Goal: Information Seeking & Learning: Check status

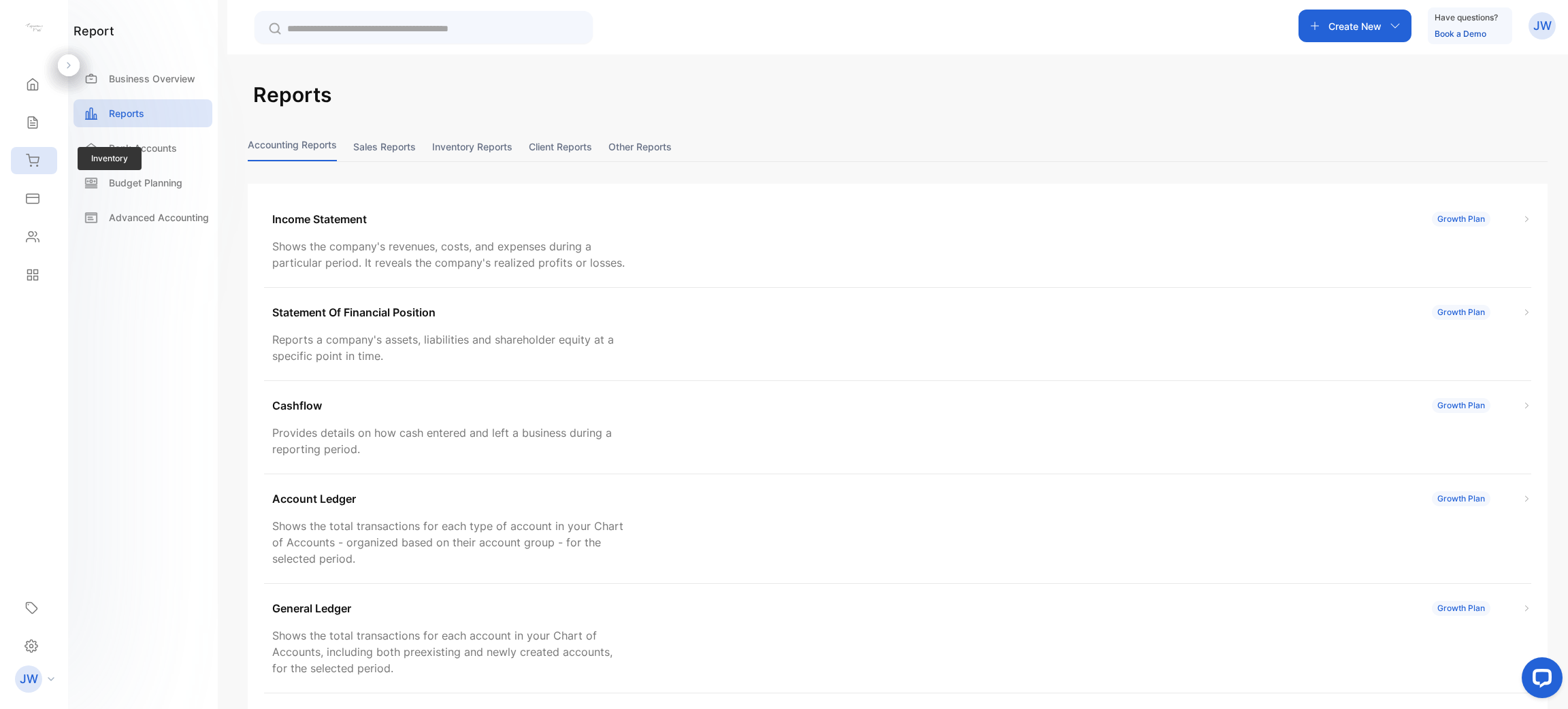
click at [42, 156] on div "Inventory" at bounding box center [34, 161] width 46 height 27
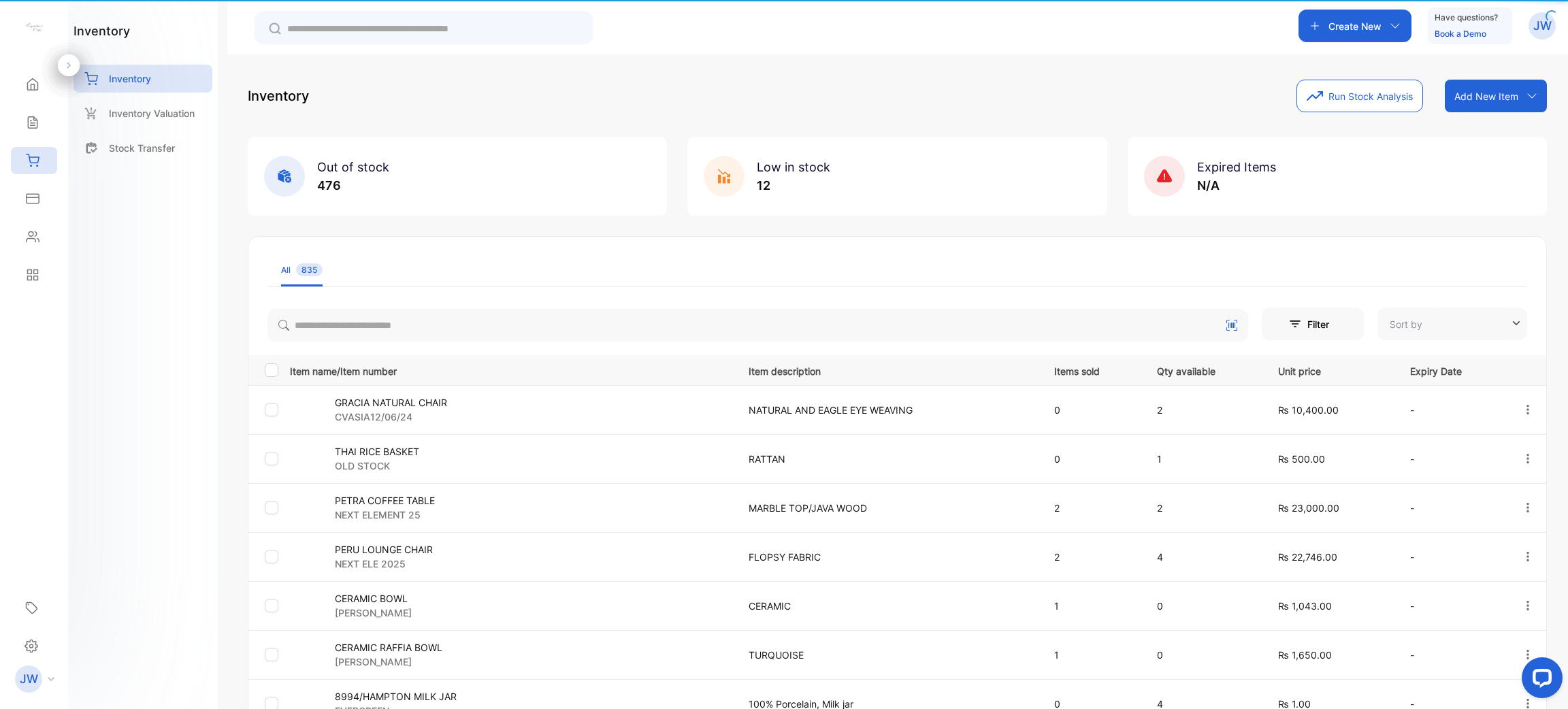
type input "**********"
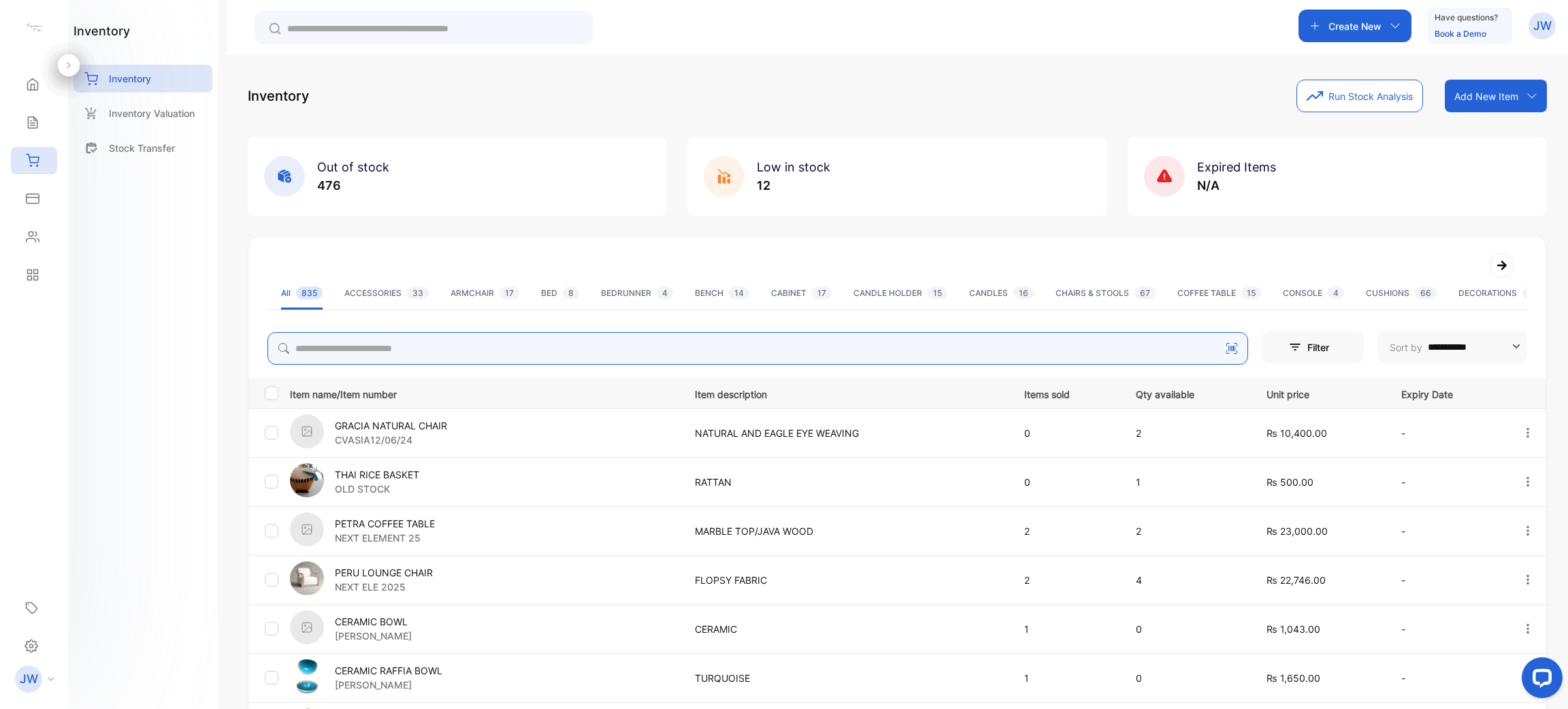
click at [463, 350] on input "search" at bounding box center [757, 349] width 981 height 32
type input "********"
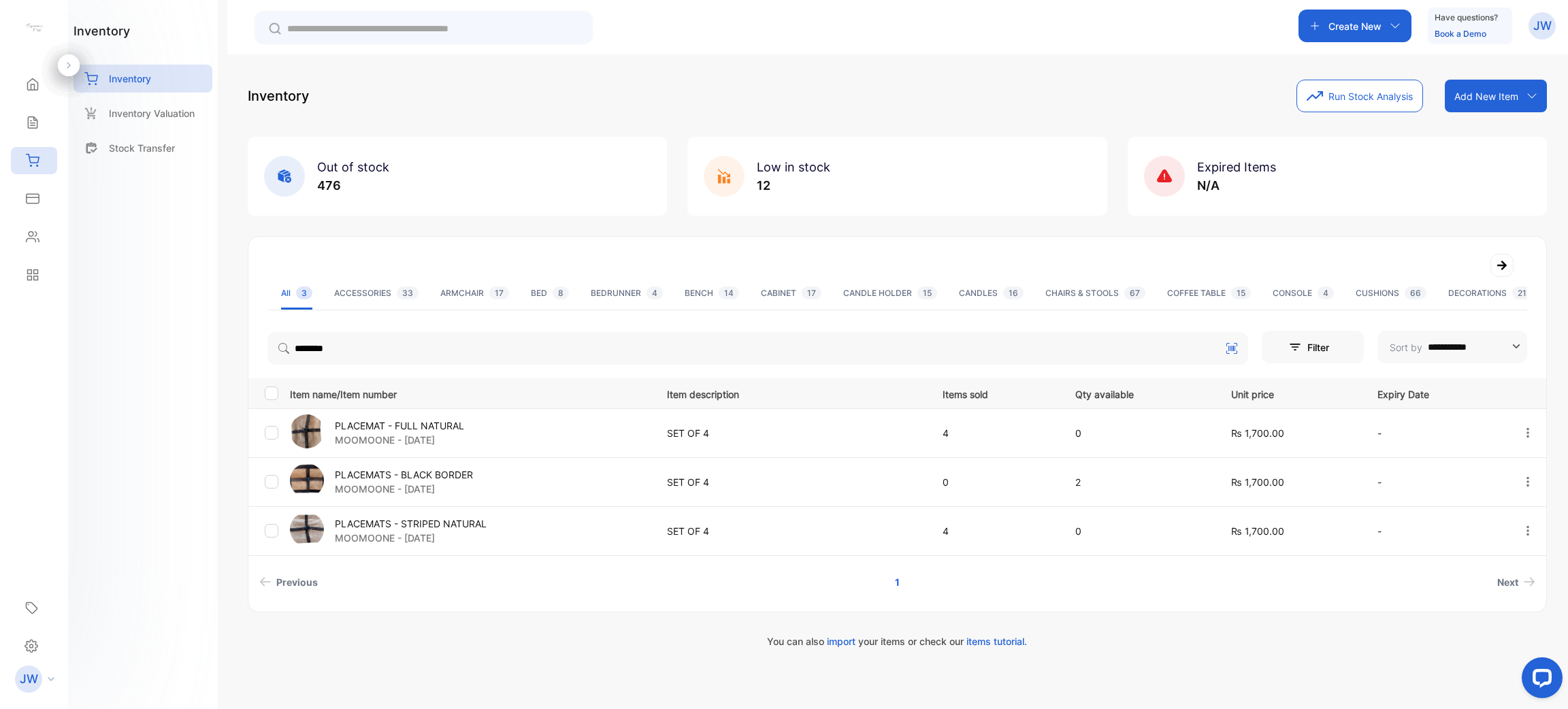
click at [410, 437] on p "MOOMOONE - [DATE]" at bounding box center [399, 439] width 129 height 14
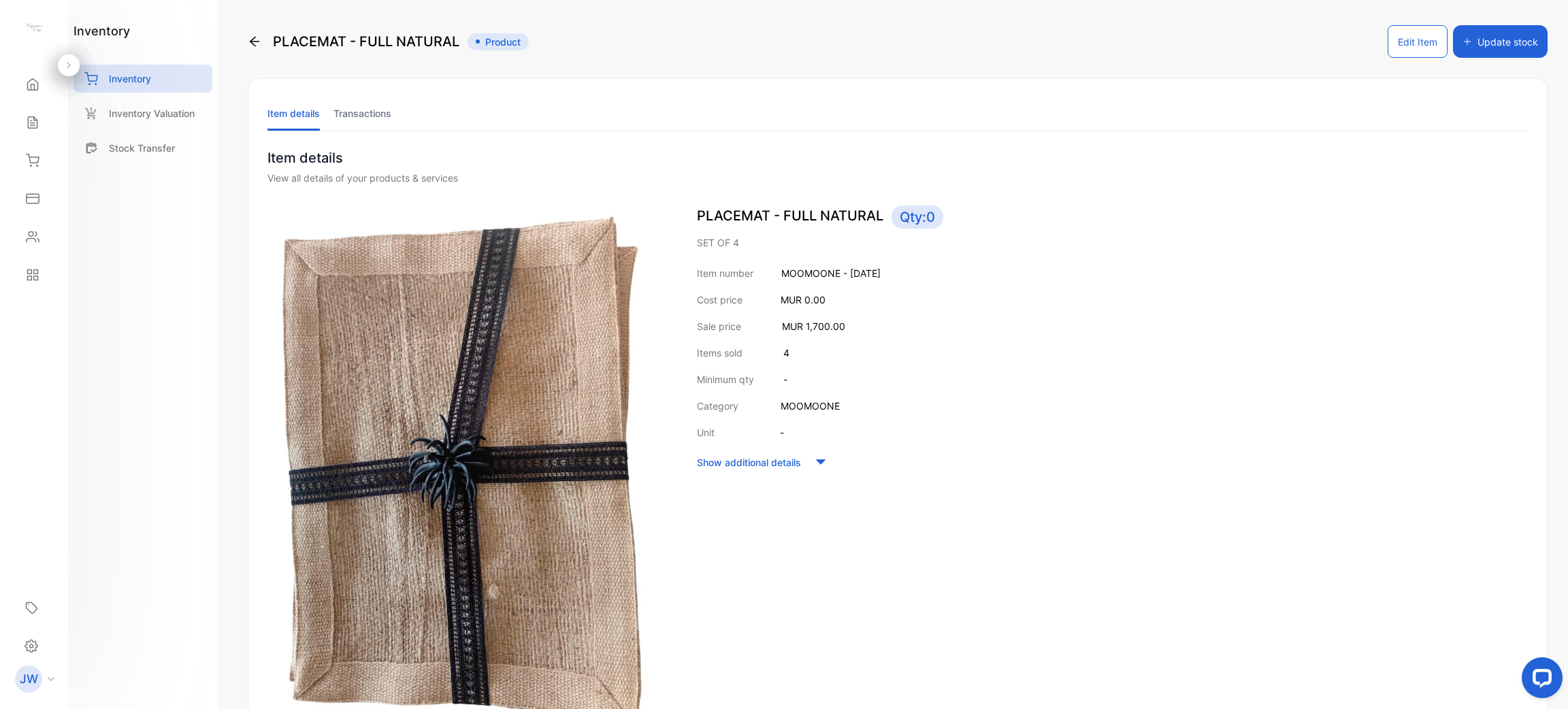
scroll to position [336, 0]
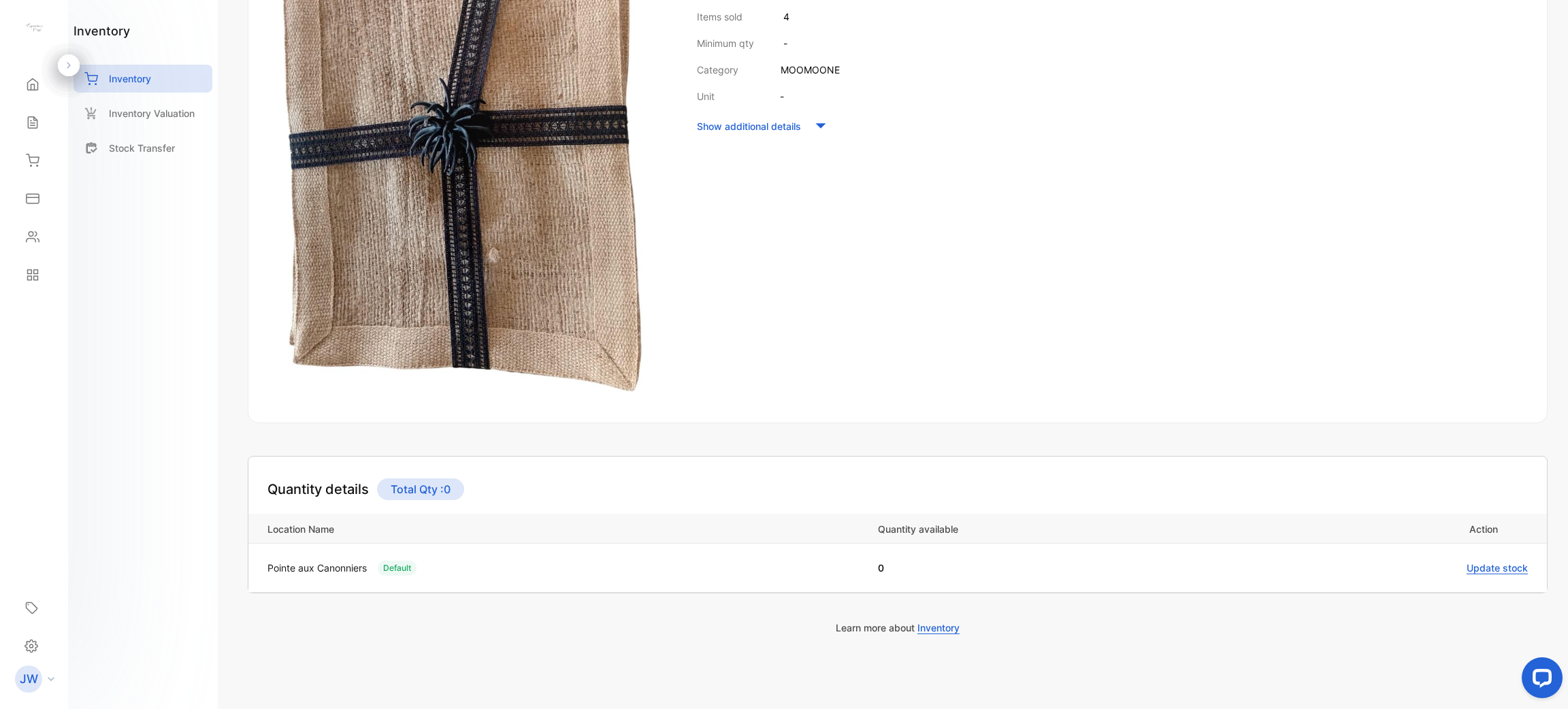
click at [1488, 565] on span "Update stock" at bounding box center [1497, 568] width 61 height 13
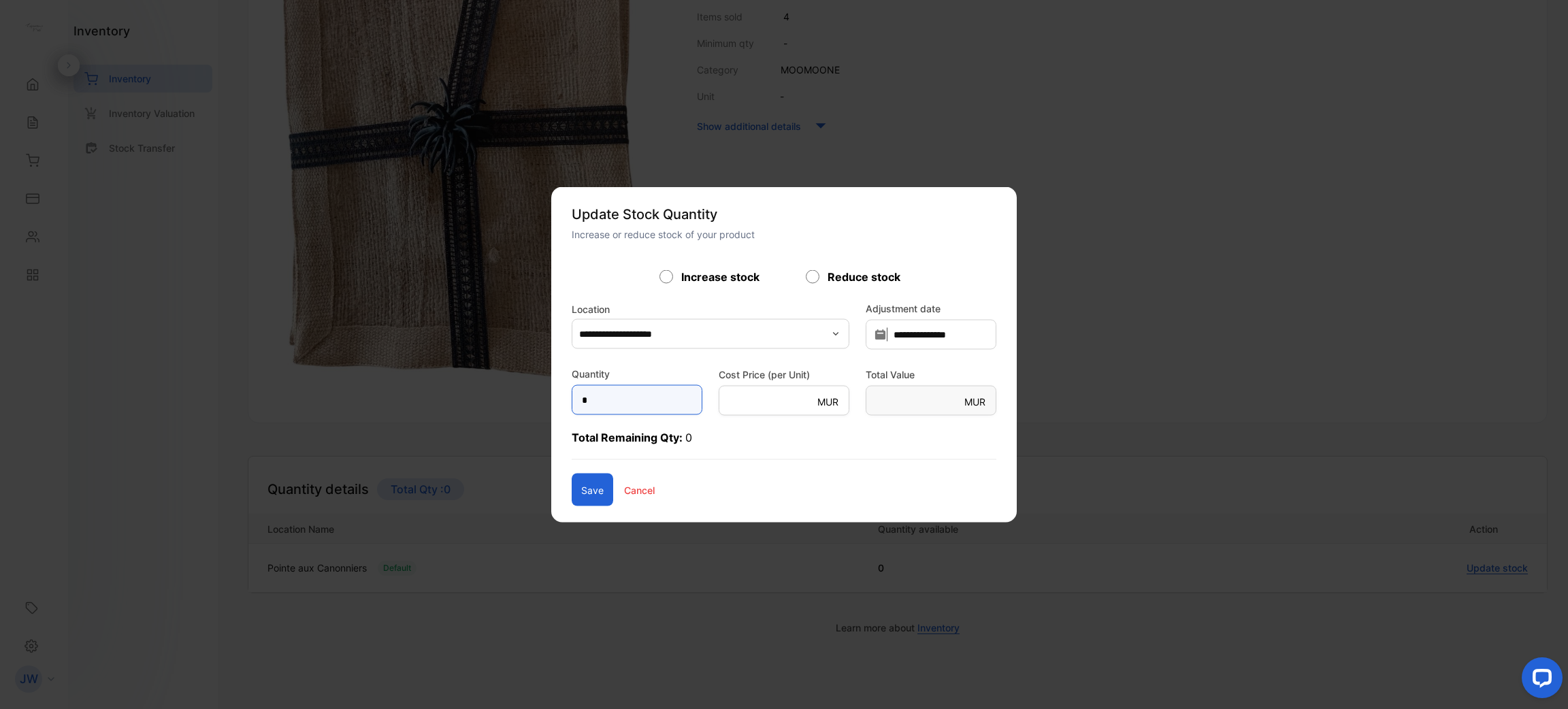
click at [612, 404] on input "*" at bounding box center [637, 400] width 130 height 30
type input "**"
click at [572, 481] on button "Save" at bounding box center [592, 490] width 41 height 32
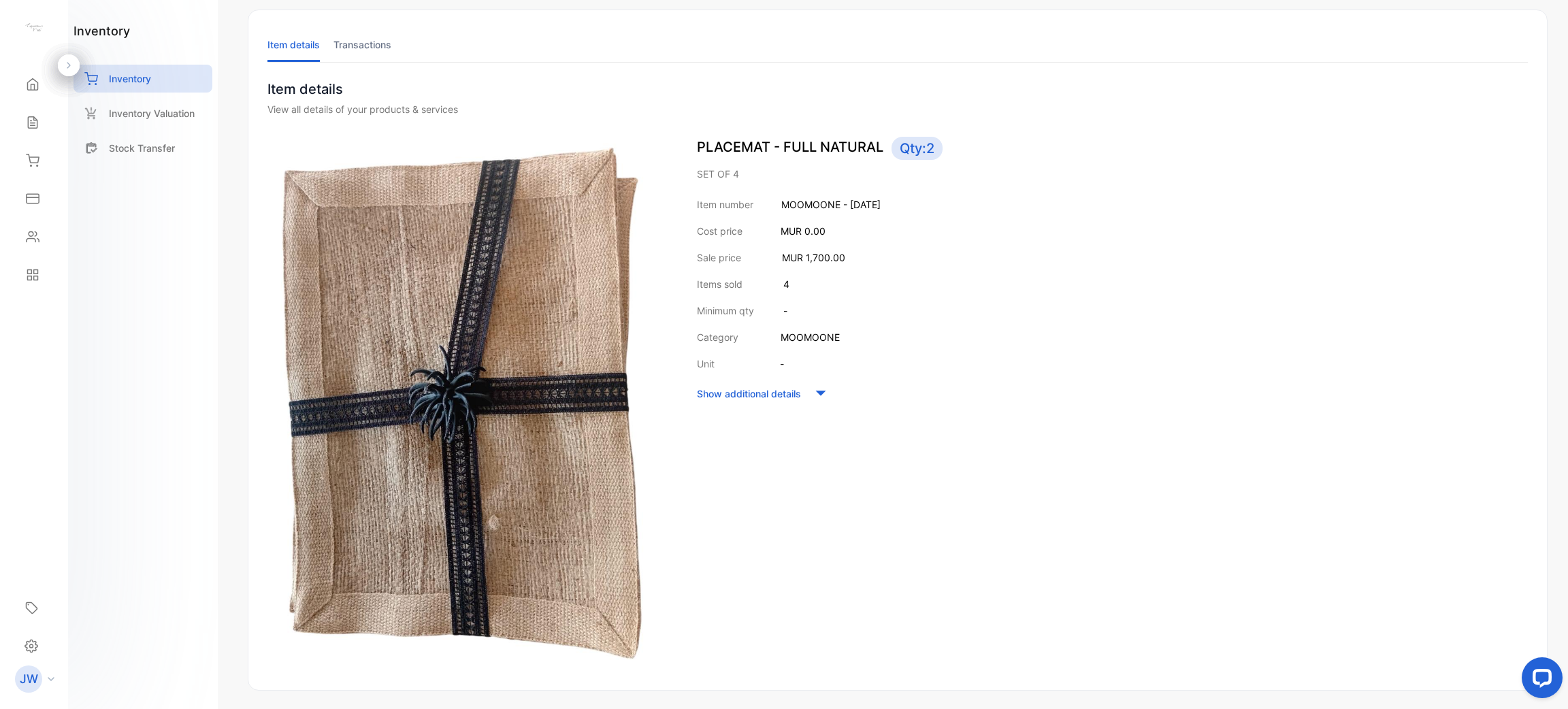
scroll to position [67, 0]
click at [789, 394] on p "Show additional details" at bounding box center [749, 394] width 104 height 14
click at [802, 469] on div "Hide additional details" at bounding box center [1113, 475] width 831 height 21
click at [112, 80] on p "Inventory" at bounding box center [130, 78] width 42 height 14
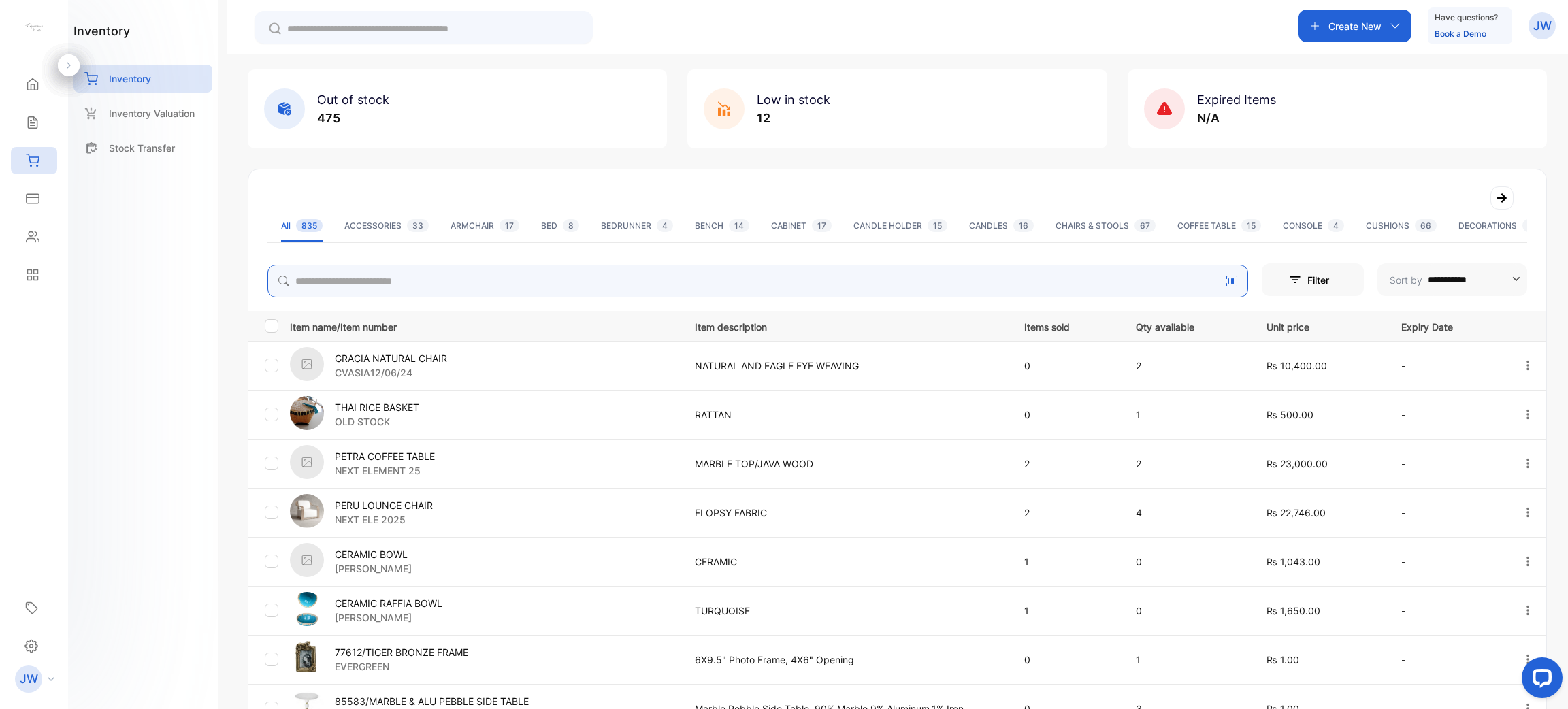
click at [391, 273] on input "search" at bounding box center [757, 281] width 981 height 32
type input "*"
type input "********"
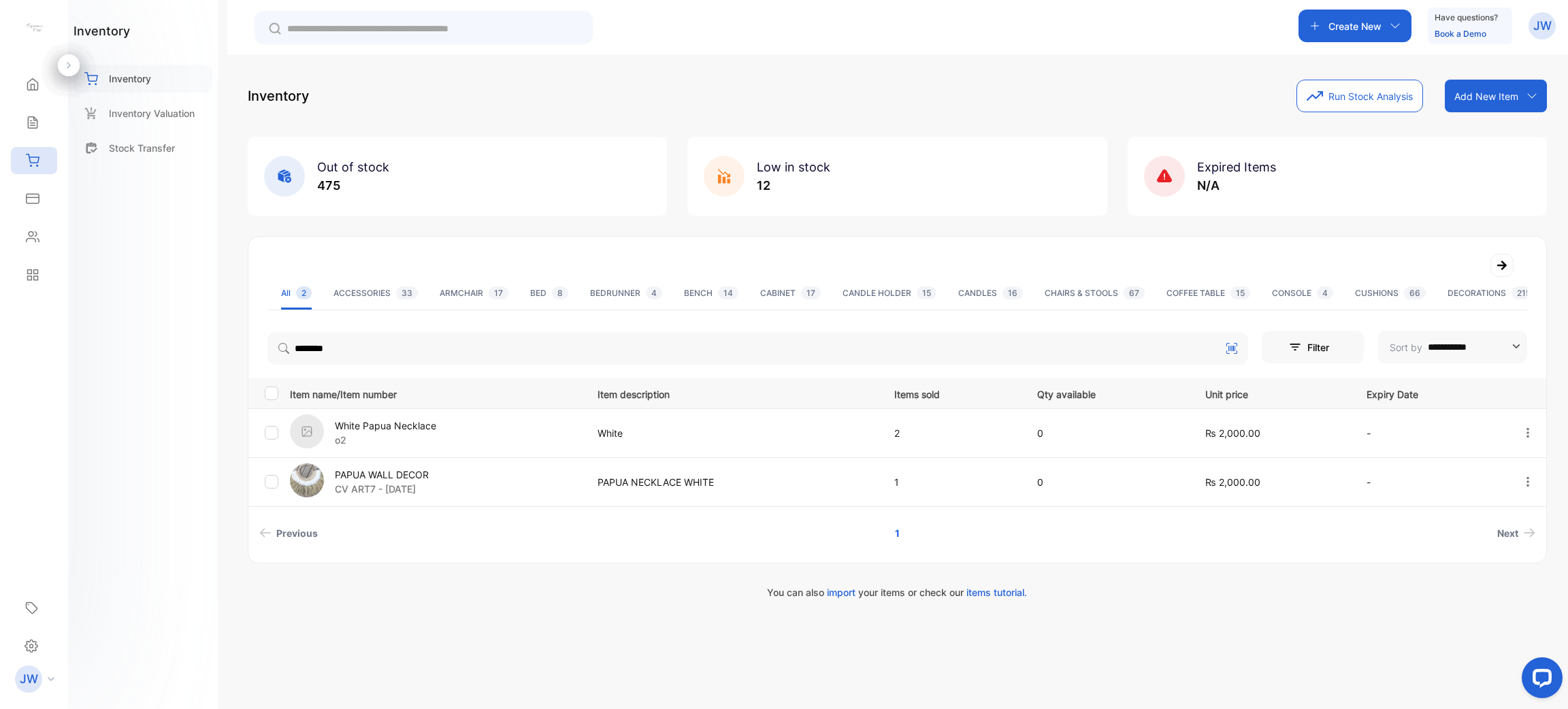
click at [147, 80] on p "Inventory" at bounding box center [130, 78] width 42 height 14
click at [138, 65] on div "Inventory" at bounding box center [143, 79] width 139 height 28
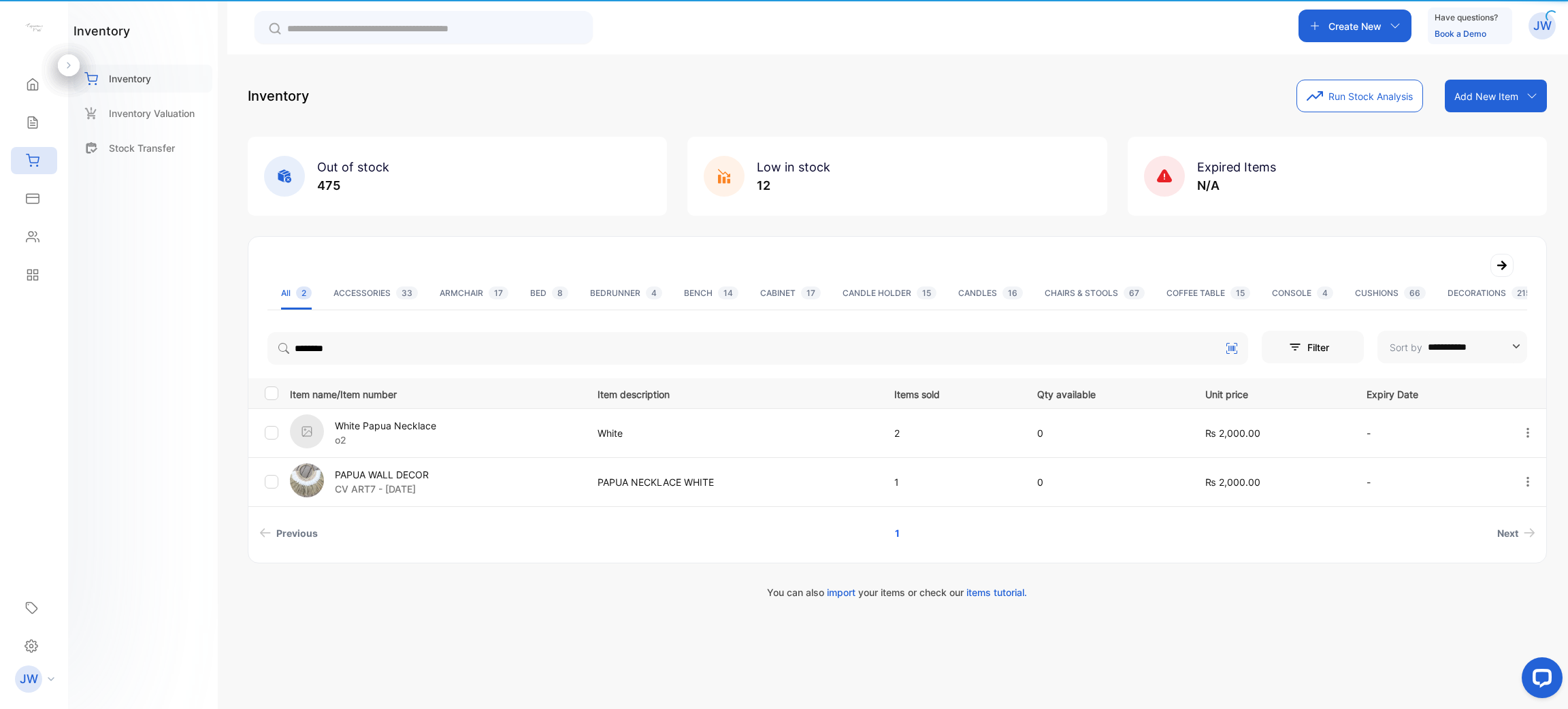
click at [138, 65] on div "Inventory" at bounding box center [143, 79] width 139 height 28
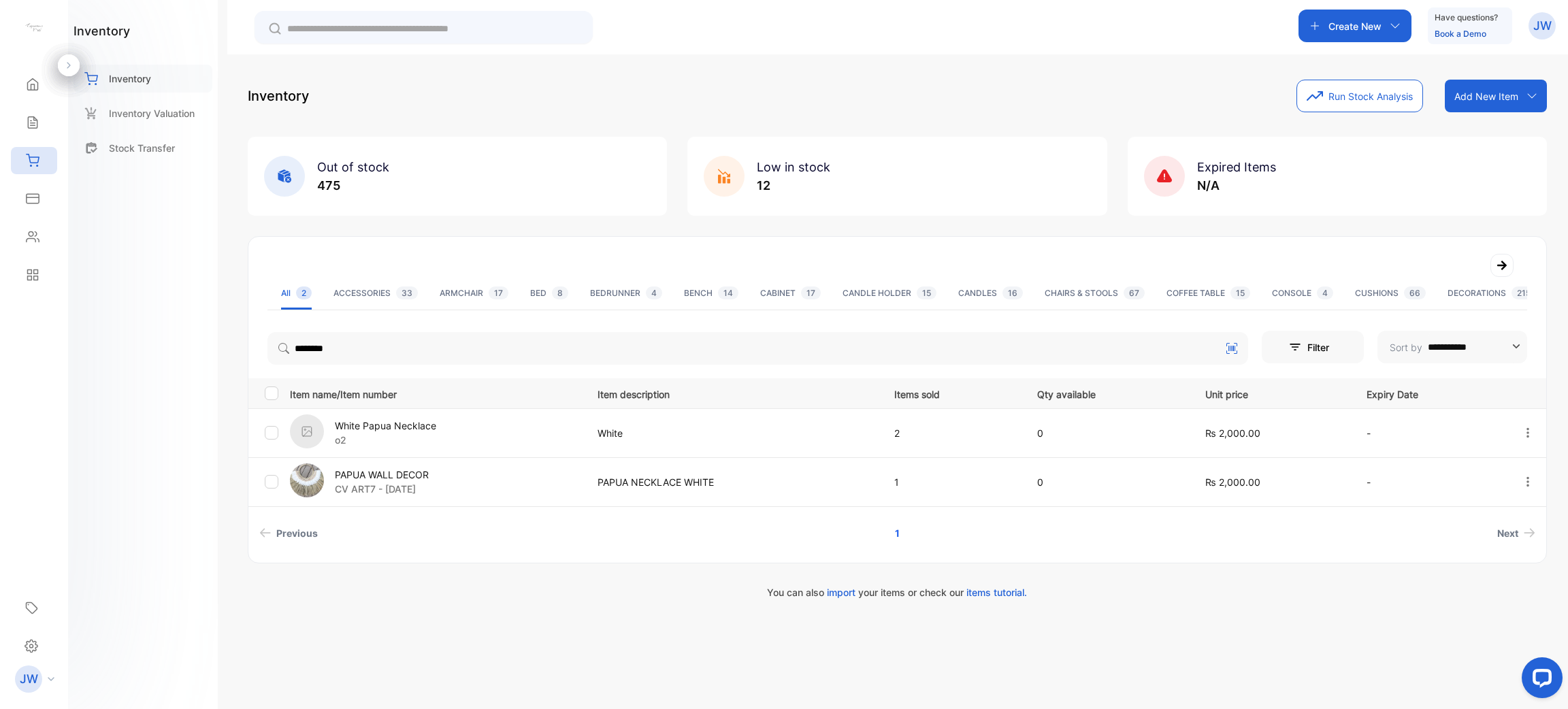
click at [138, 65] on div "Inventory" at bounding box center [143, 79] width 139 height 28
click at [52, 96] on div "Home" at bounding box center [34, 84] width 46 height 27
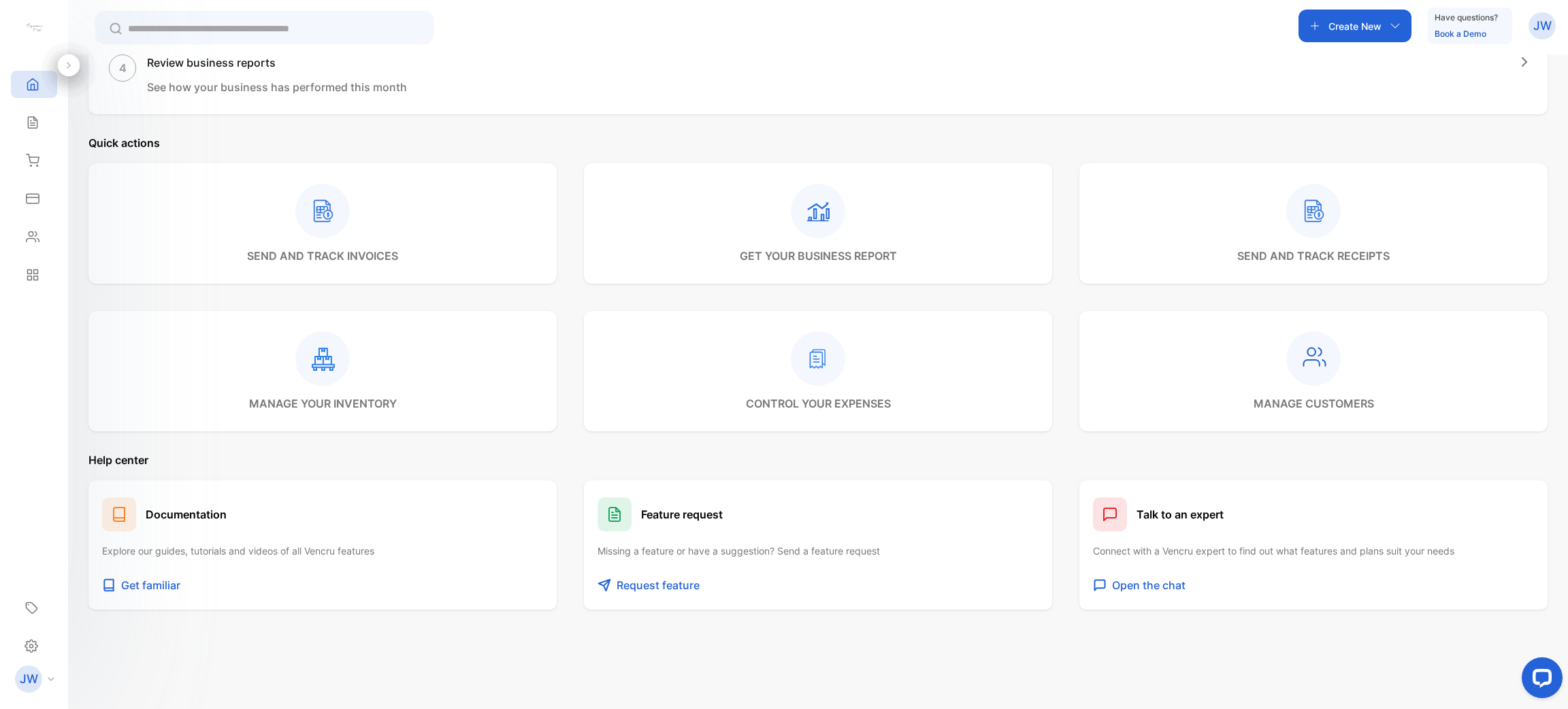
scroll to position [413, 0]
click at [32, 263] on div "Reports" at bounding box center [34, 275] width 46 height 27
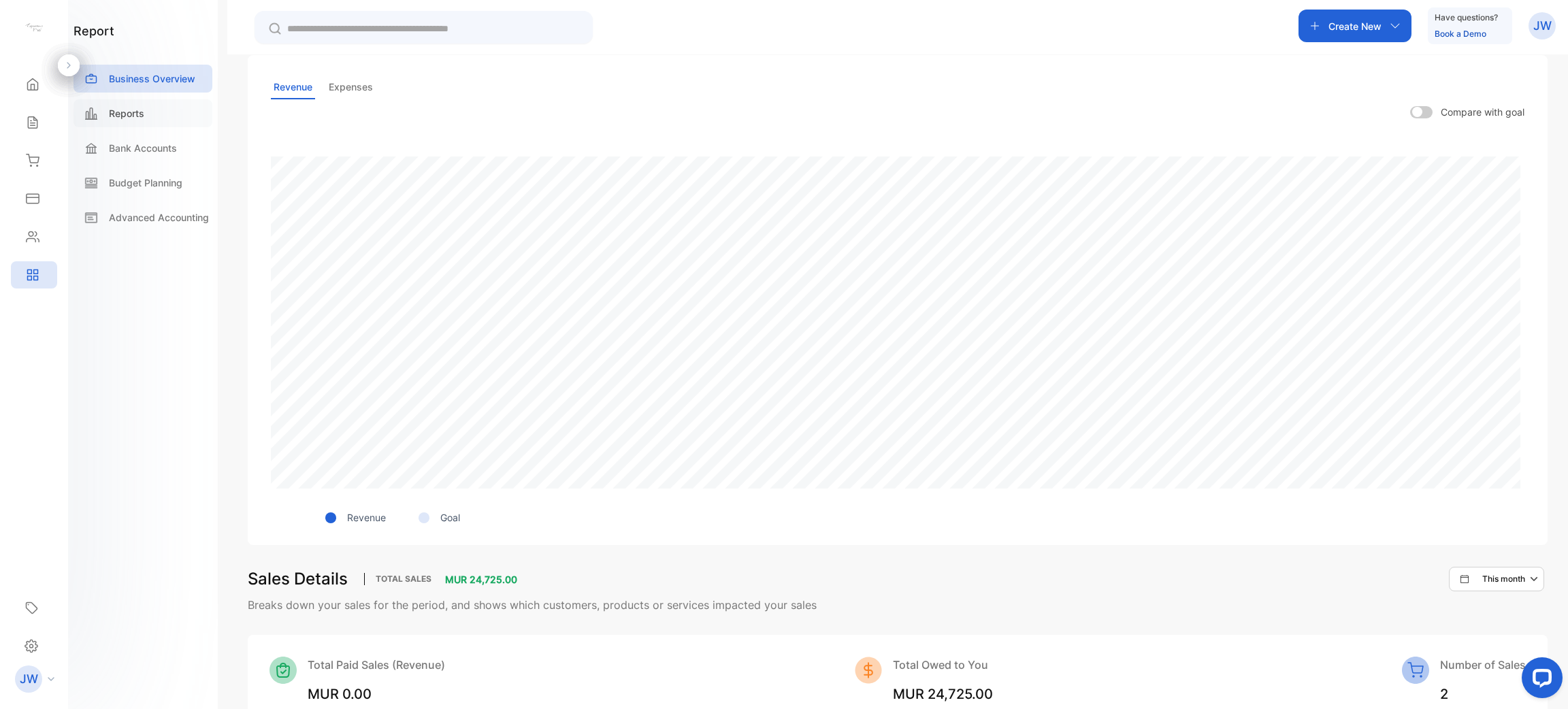
click at [176, 125] on div "Reports" at bounding box center [143, 113] width 139 height 28
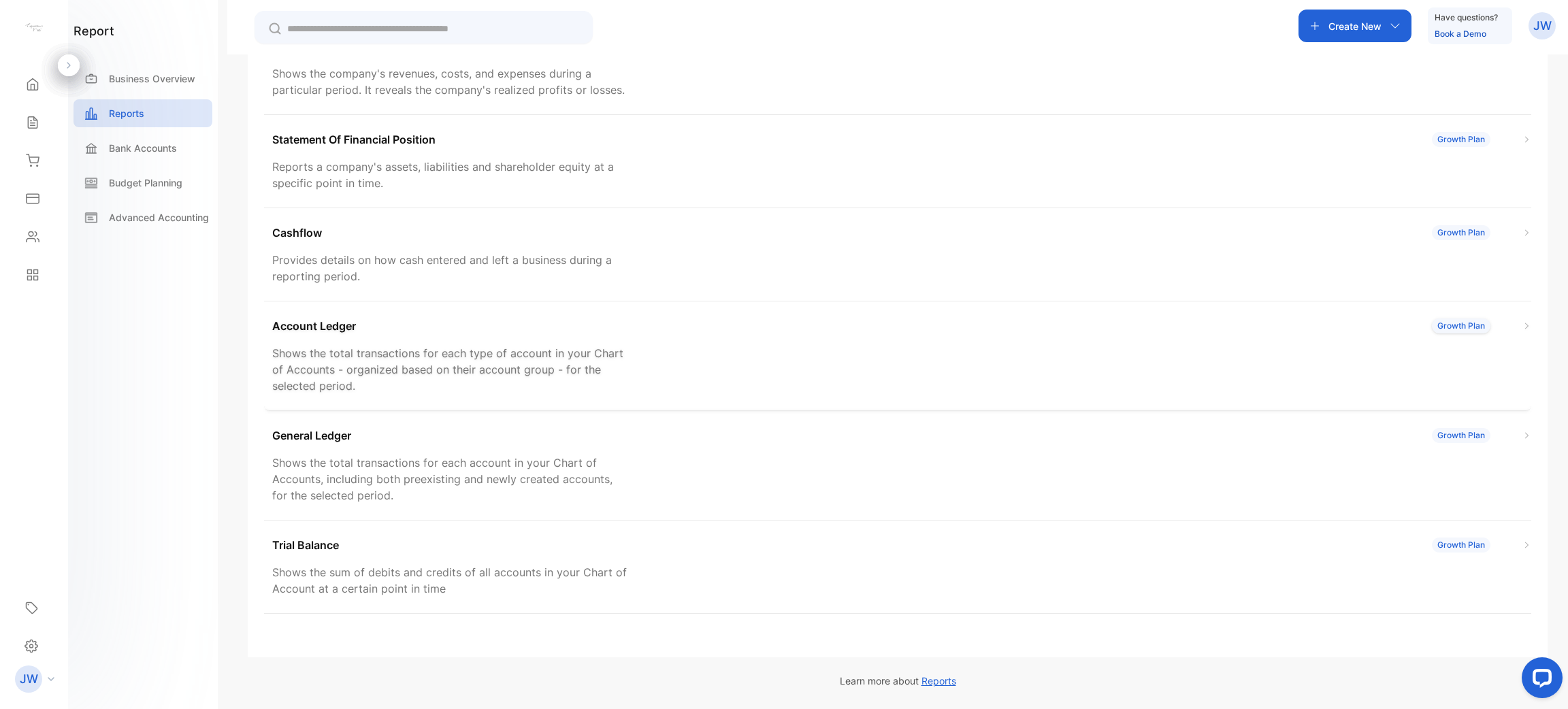
click at [443, 329] on div "Account Ledger Growth Plan" at bounding box center [901, 326] width 1259 height 16
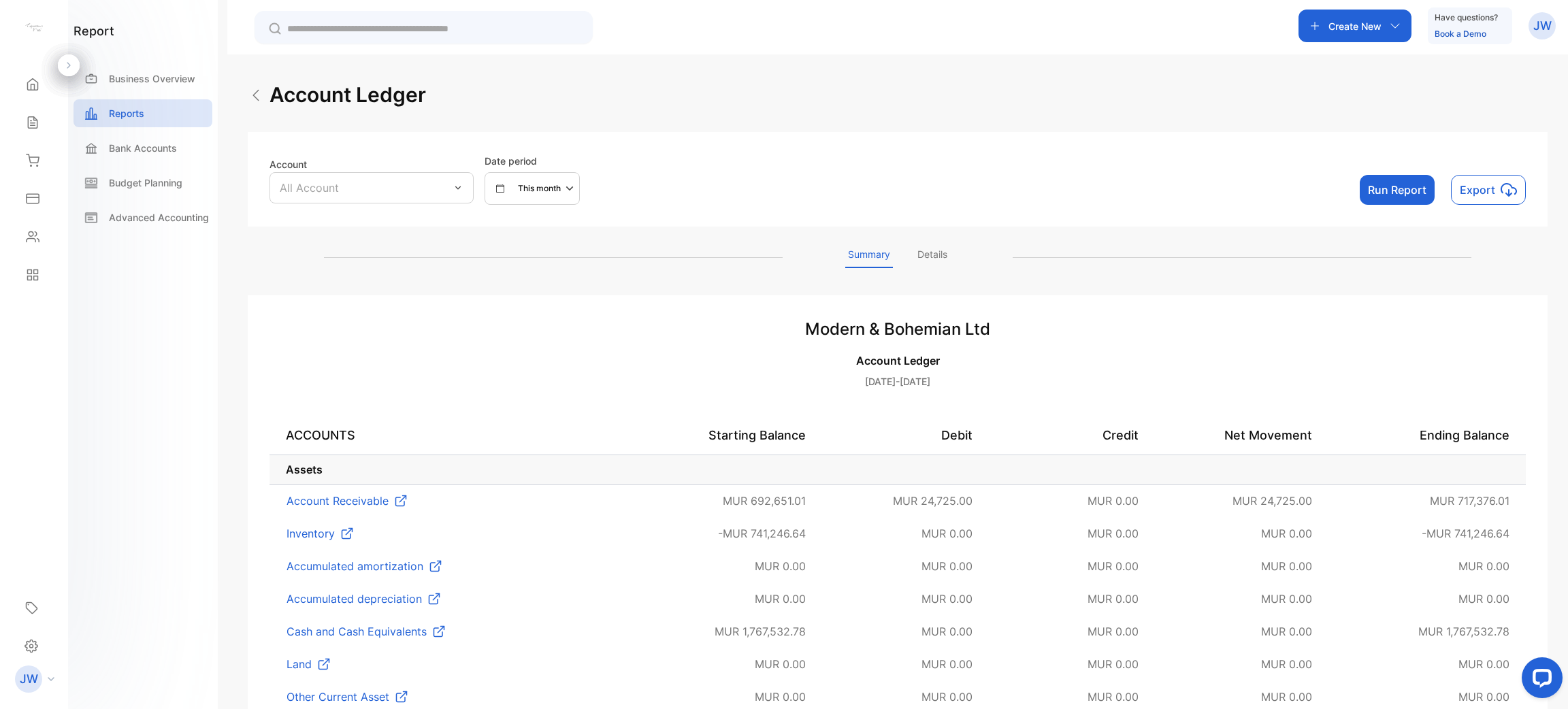
click at [550, 201] on button "This month" at bounding box center [532, 189] width 95 height 32
click at [552, 228] on div "This year" at bounding box center [525, 234] width 79 height 27
click at [1403, 200] on button "Run Report" at bounding box center [1397, 189] width 75 height 30
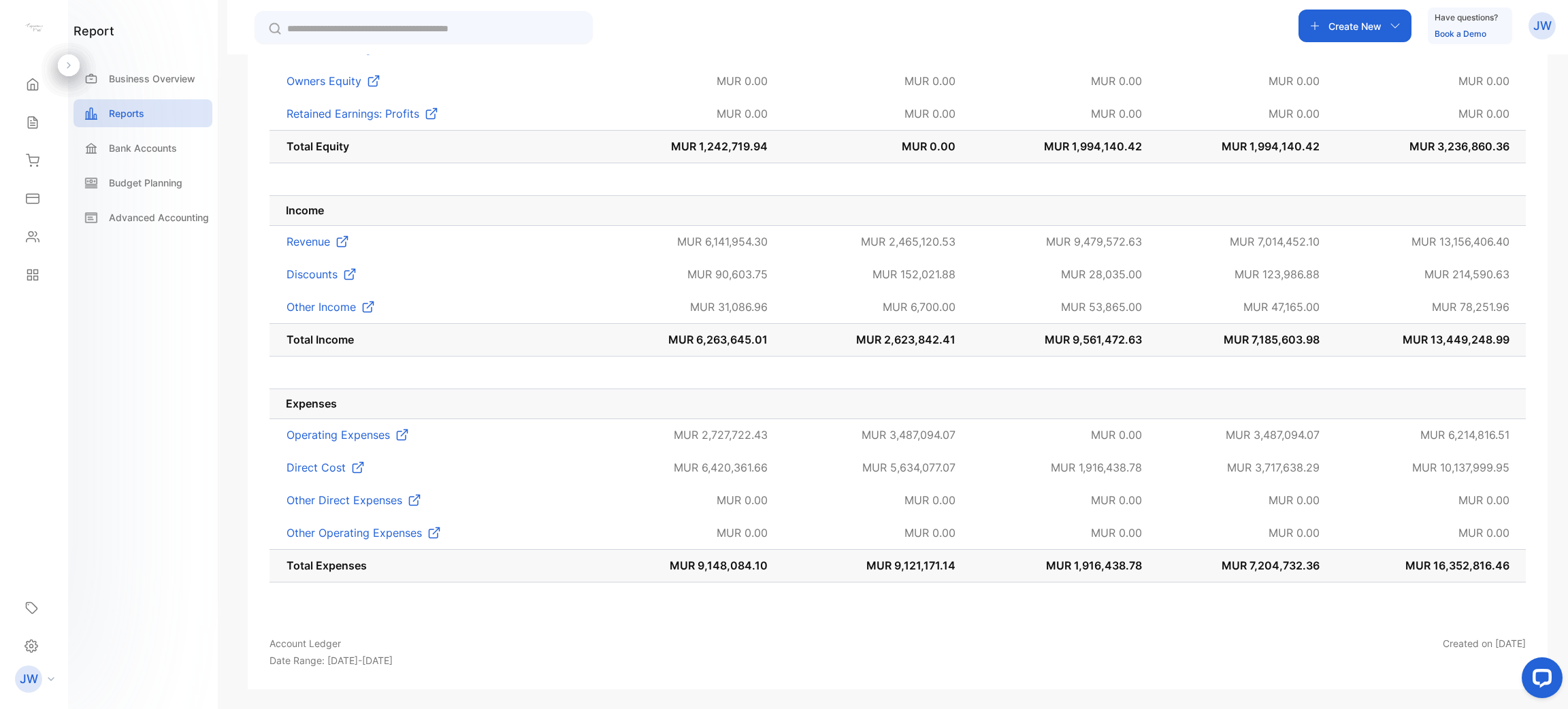
scroll to position [1198, 0]
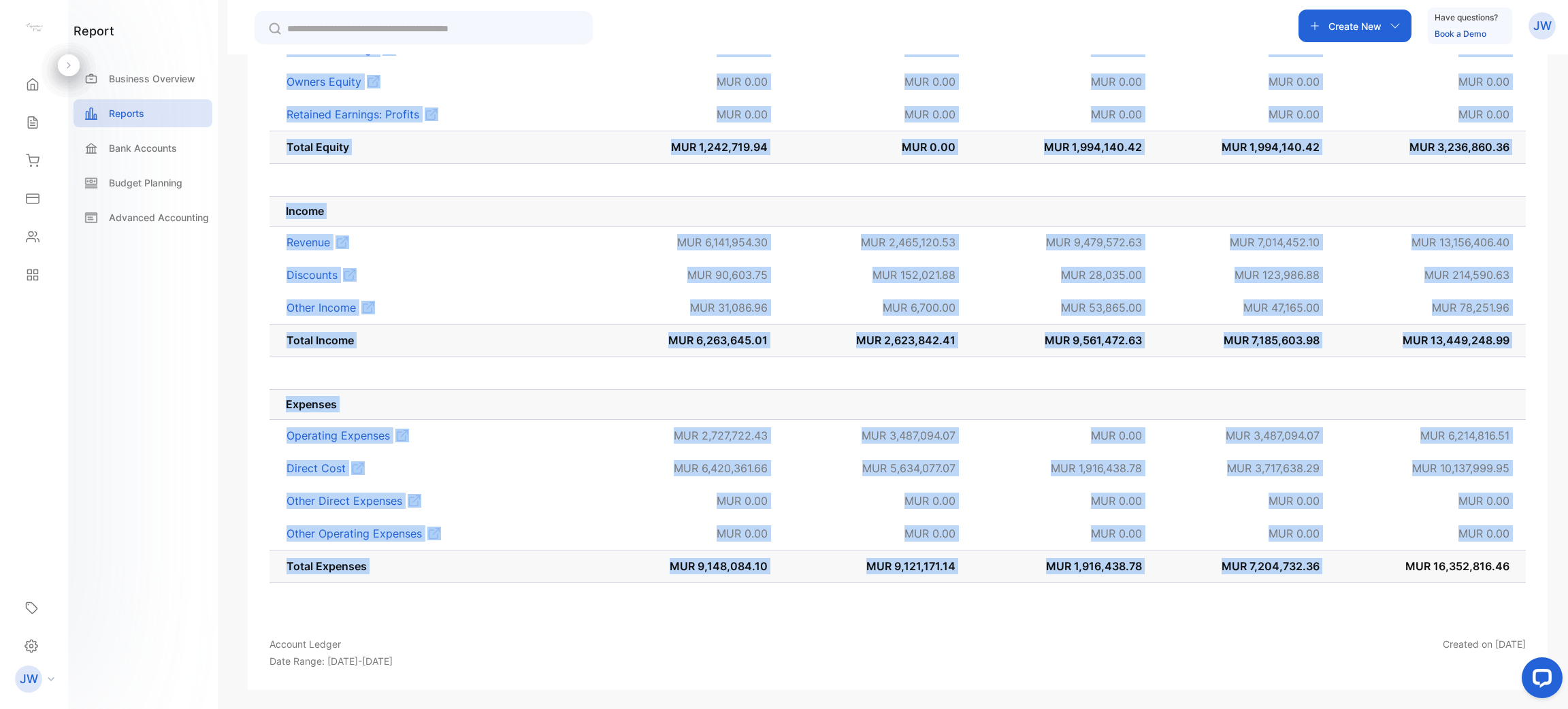
drag, startPoint x: 1404, startPoint y: 566, endPoint x: 1546, endPoint y: 551, distance: 142.8
click at [1546, 551] on div "Account Ledger Account All Account Date period This year Run Report Export Summ…" at bounding box center [897, 409] width 1341 height 709
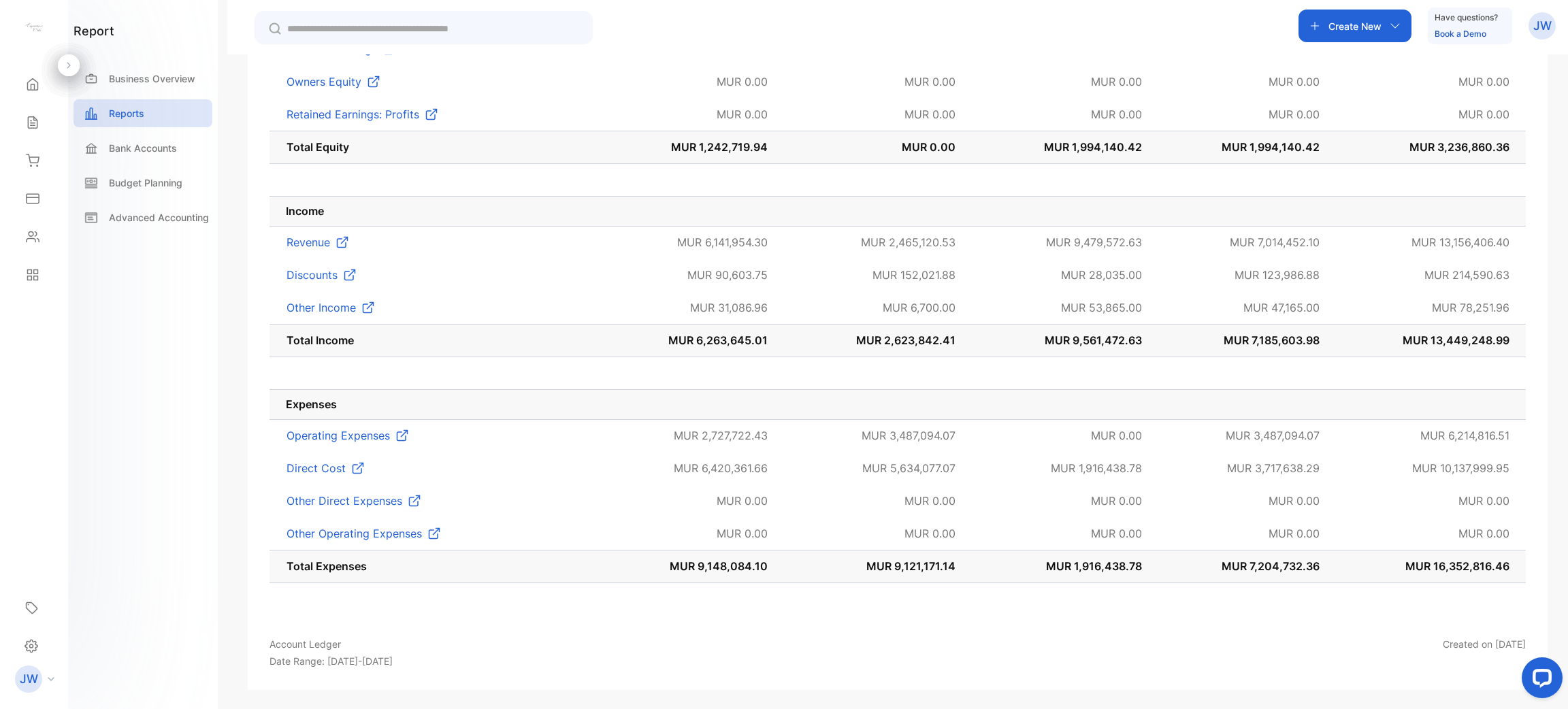
click at [727, 548] on td "MUR 0.00" at bounding box center [693, 534] width 180 height 32
click at [712, 464] on span "MUR 6,420,361.66" at bounding box center [720, 468] width 94 height 13
click at [861, 486] on td "MUR 0.00" at bounding box center [878, 501] width 188 height 32
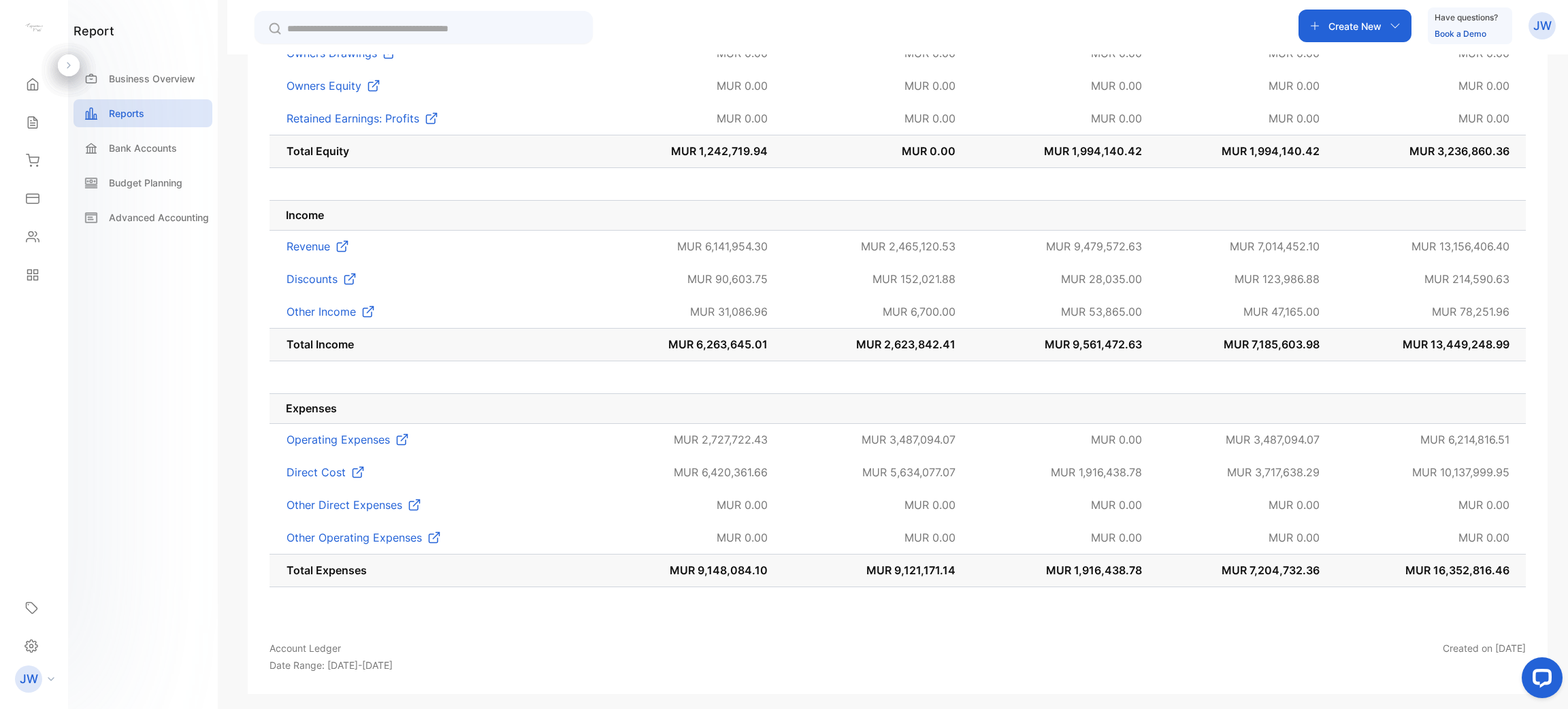
scroll to position [1198, 0]
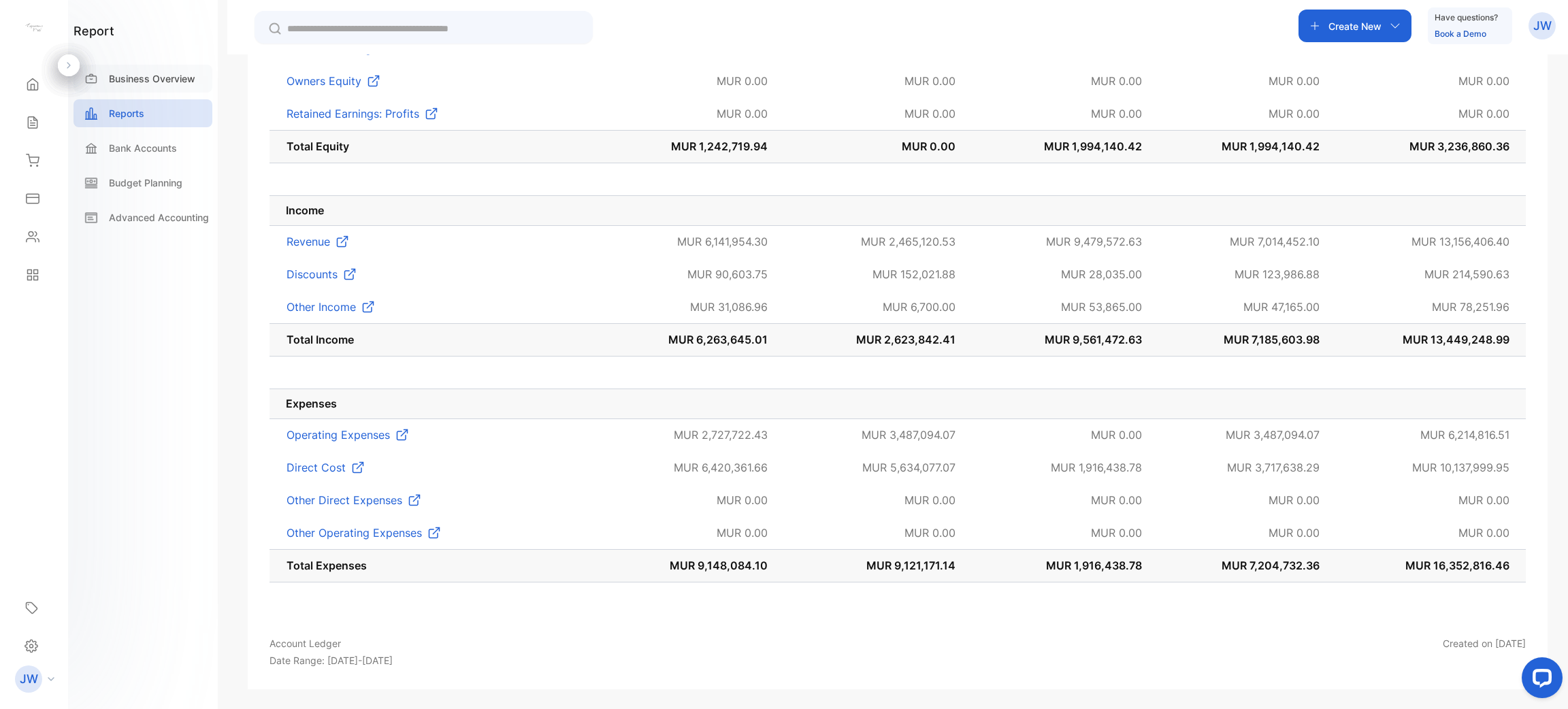
click at [153, 69] on div "Business Overview" at bounding box center [143, 79] width 139 height 28
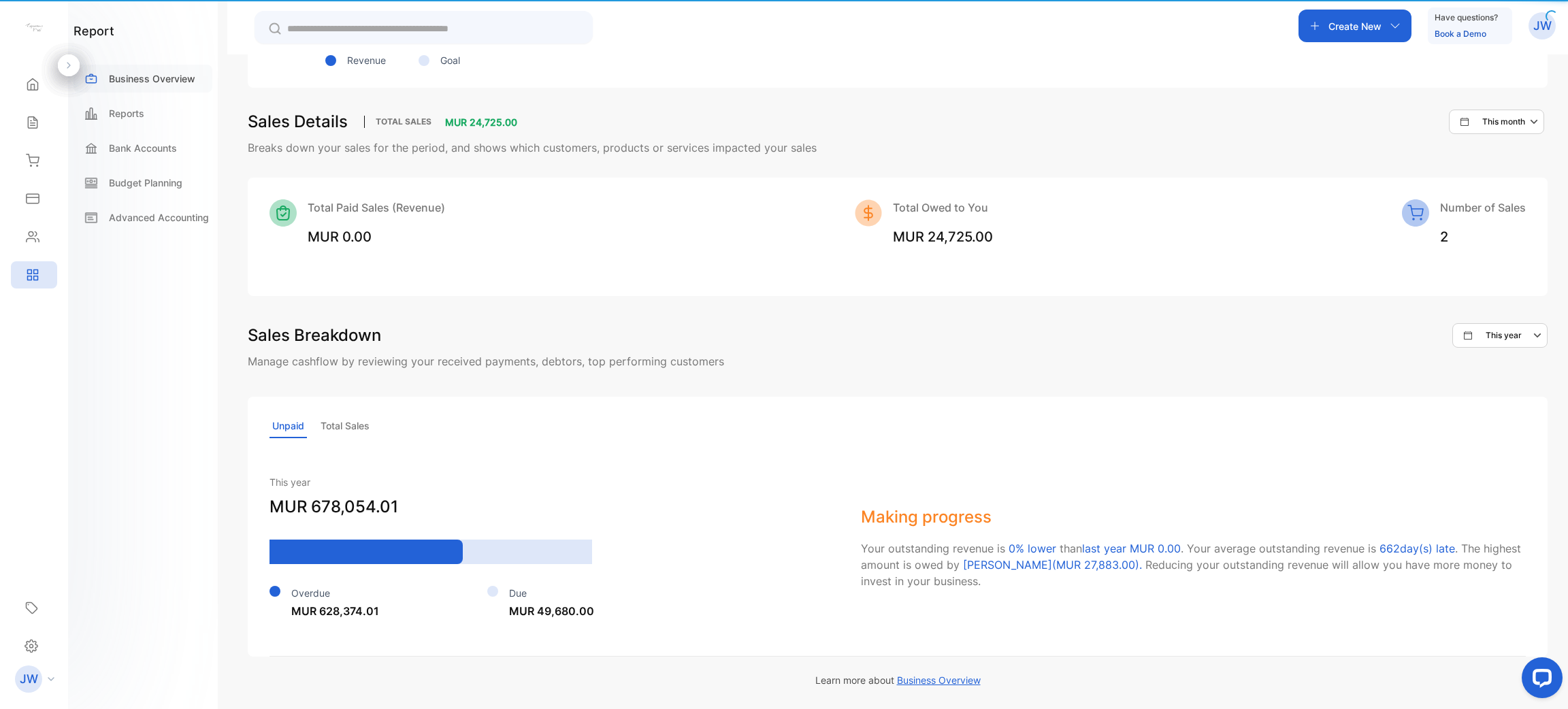
scroll to position [869, 0]
